Goal: Navigation & Orientation: Find specific page/section

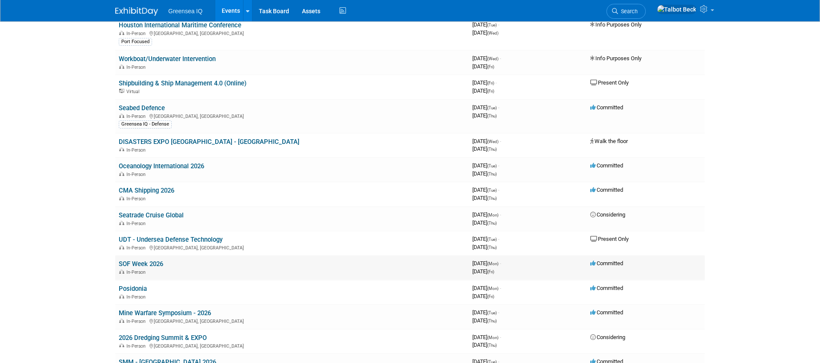
scroll to position [214, 0]
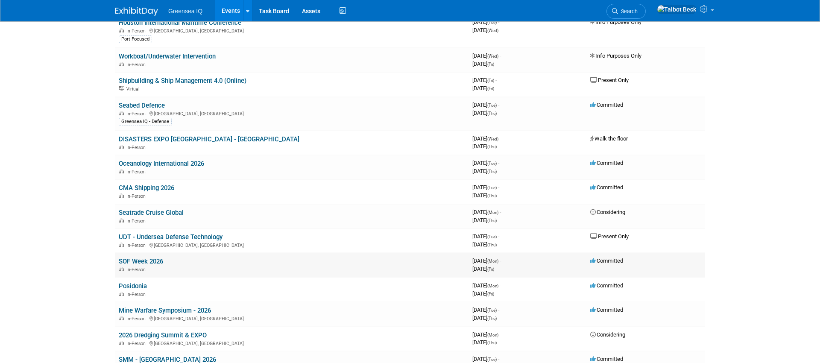
click at [136, 262] on link "SOF Week 2026" at bounding box center [141, 261] width 44 height 8
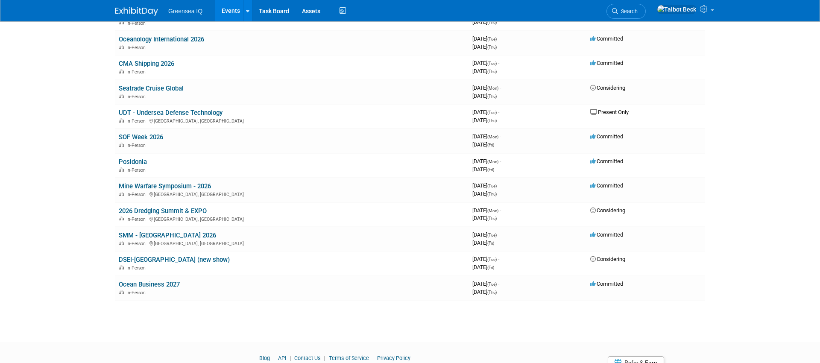
scroll to position [339, 0]
click at [147, 284] on link "Ocean Business 2027" at bounding box center [149, 284] width 61 height 8
